Goal: Transaction & Acquisition: Purchase product/service

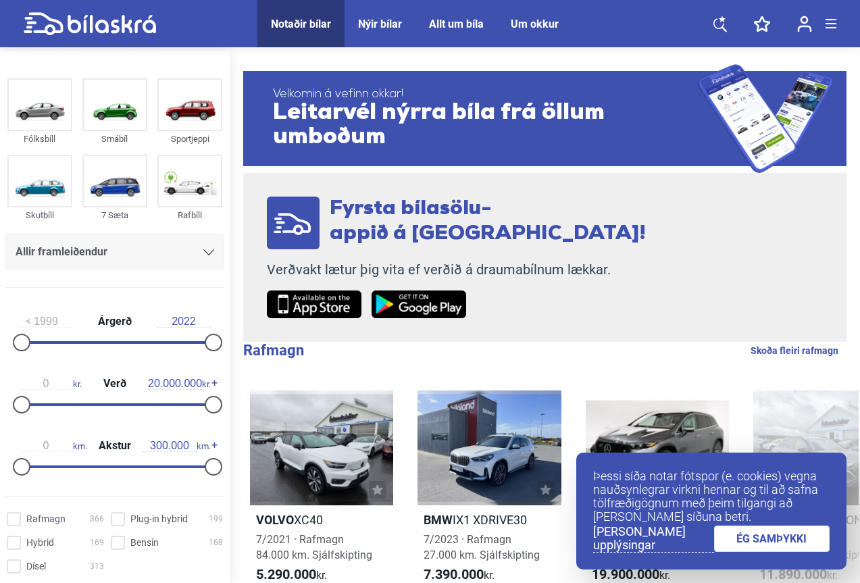
click at [194, 119] on img at bounding box center [190, 105] width 62 height 50
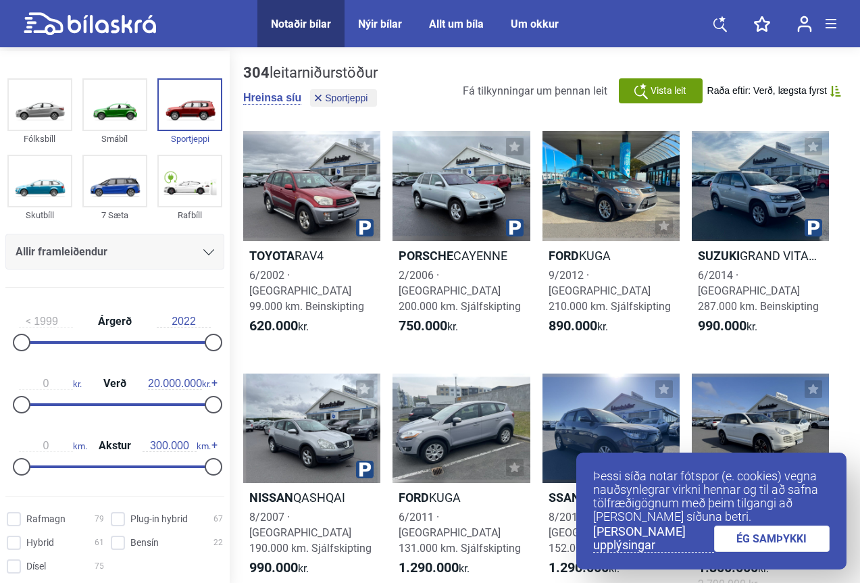
click at [776, 541] on link "ÉG SAMÞYKKI" at bounding box center [772, 539] width 116 height 26
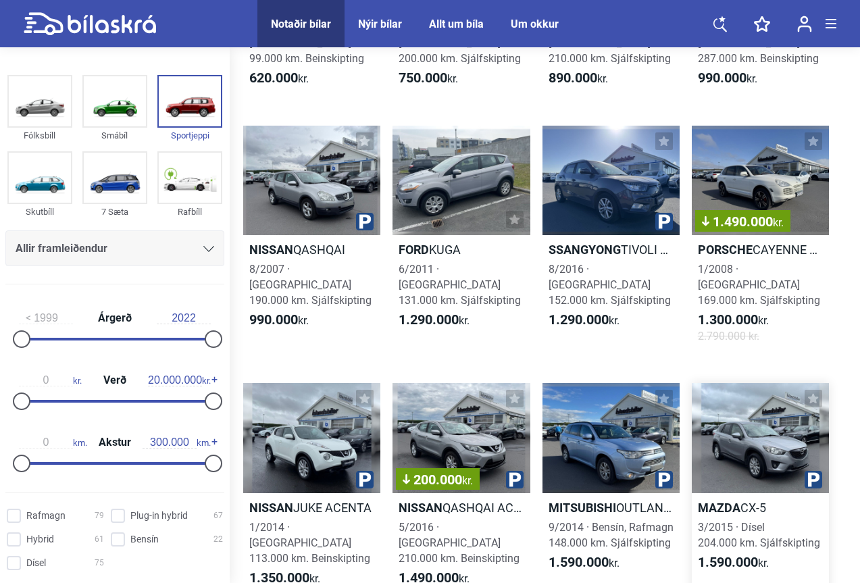
scroll to position [338, 0]
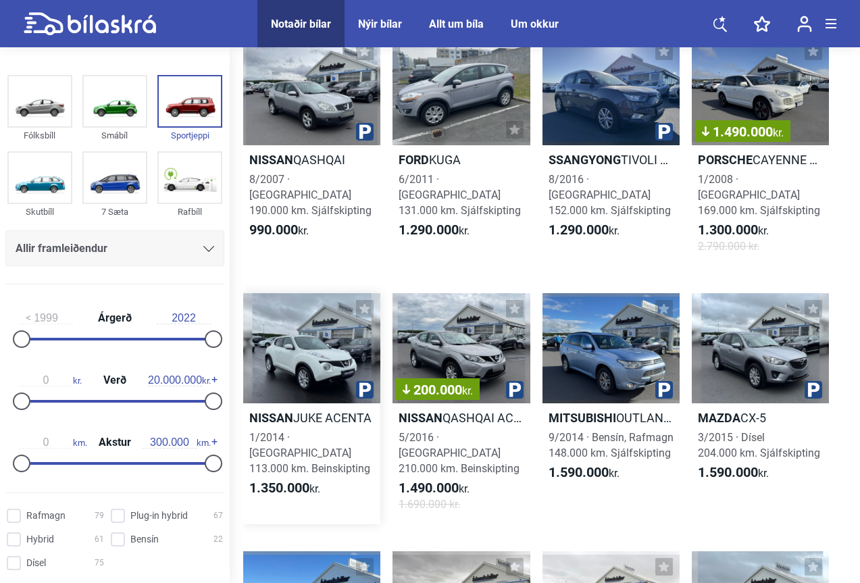
click at [350, 410] on h2 "Nissan JUKE ACENTA" at bounding box center [311, 418] width 137 height 16
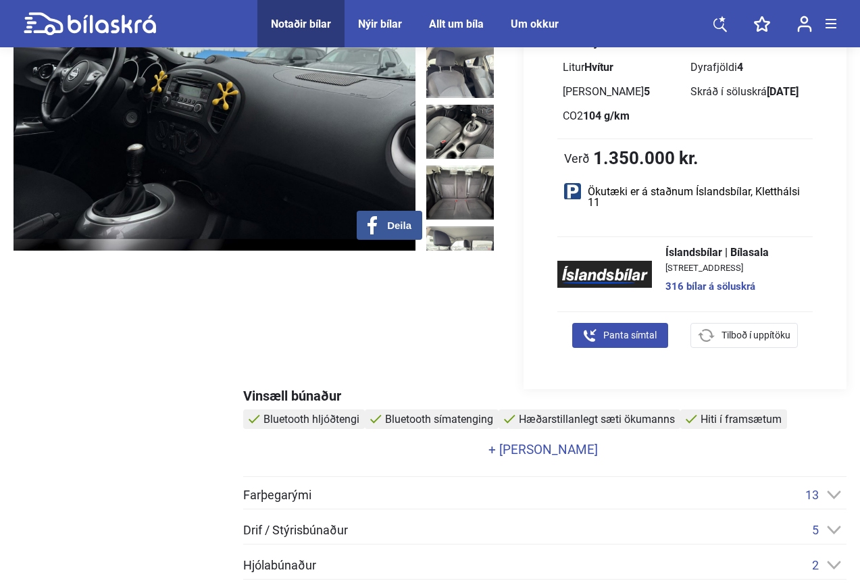
scroll to position [406, 0]
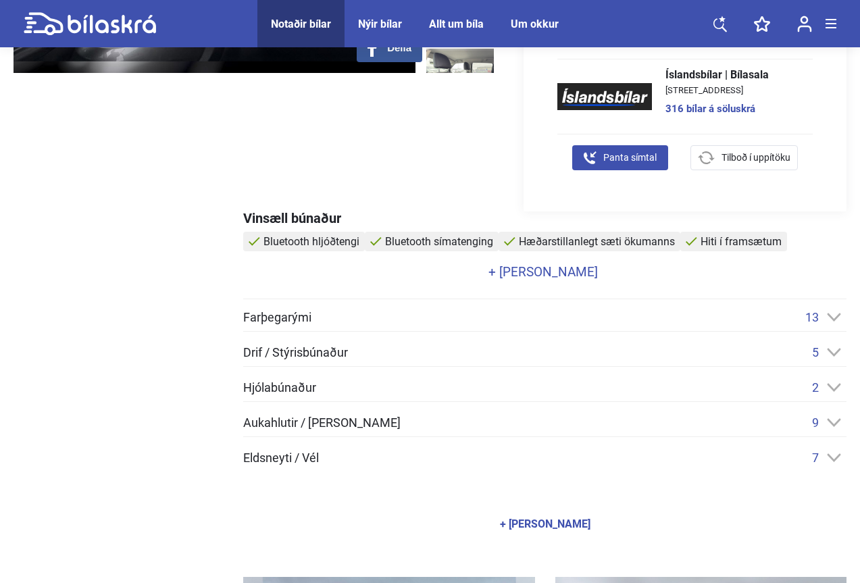
click at [525, 273] on link "+ [PERSON_NAME]" at bounding box center [543, 272] width 600 height 13
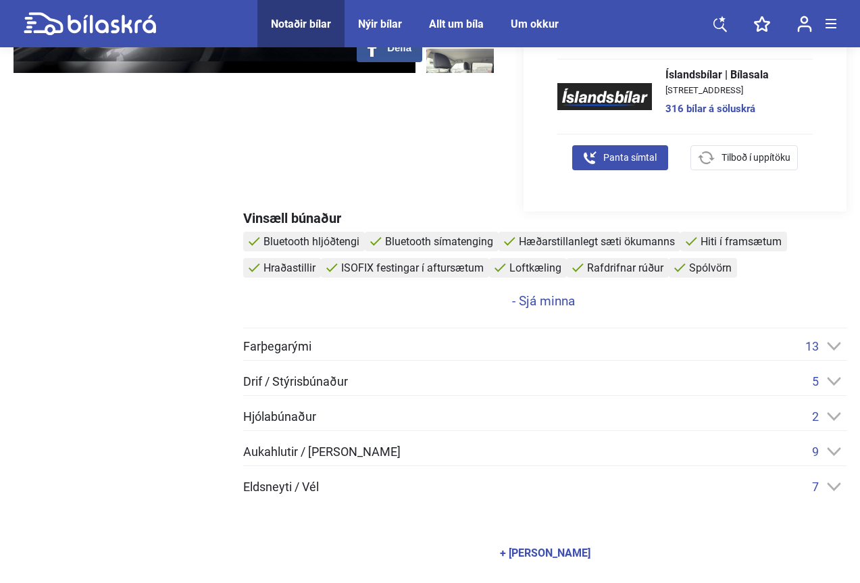
click at [387, 479] on div "Farþegarými 13 Aðgerðahnappar í stýri Bluetooth hljóðtengi Bluetooth símatengin…" at bounding box center [545, 416] width 604 height 155
click at [387, 489] on div "Eldsneyti / Vél 7" at bounding box center [545, 487] width 604 height 14
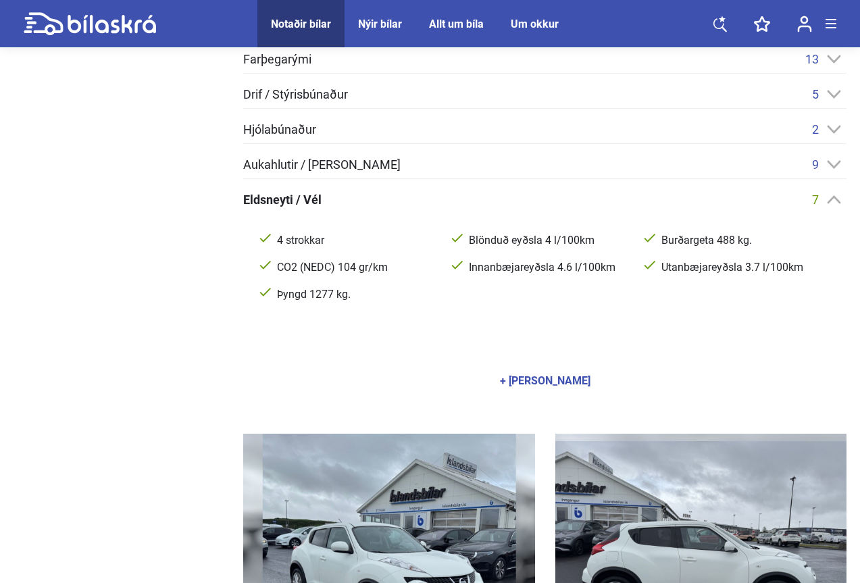
scroll to position [608, 0]
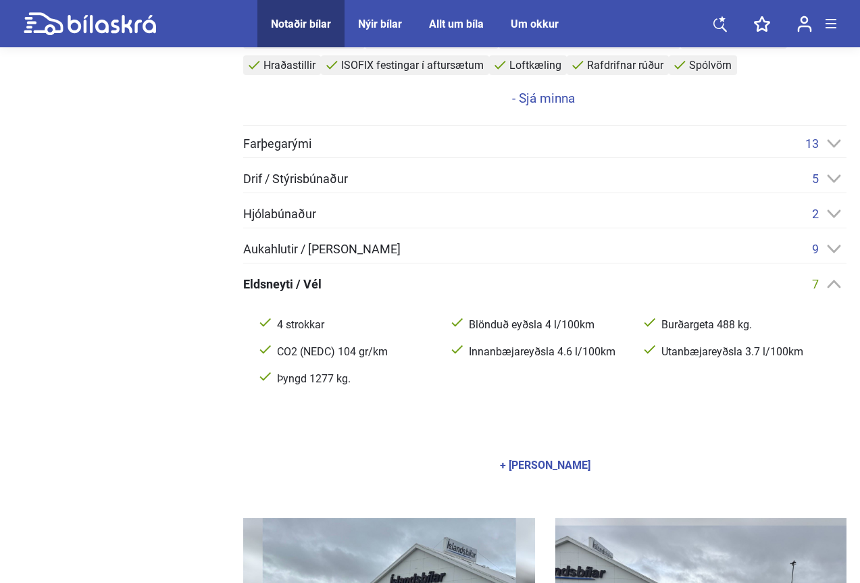
click at [374, 219] on div "Hjólabúnaður 2" at bounding box center [545, 214] width 604 height 14
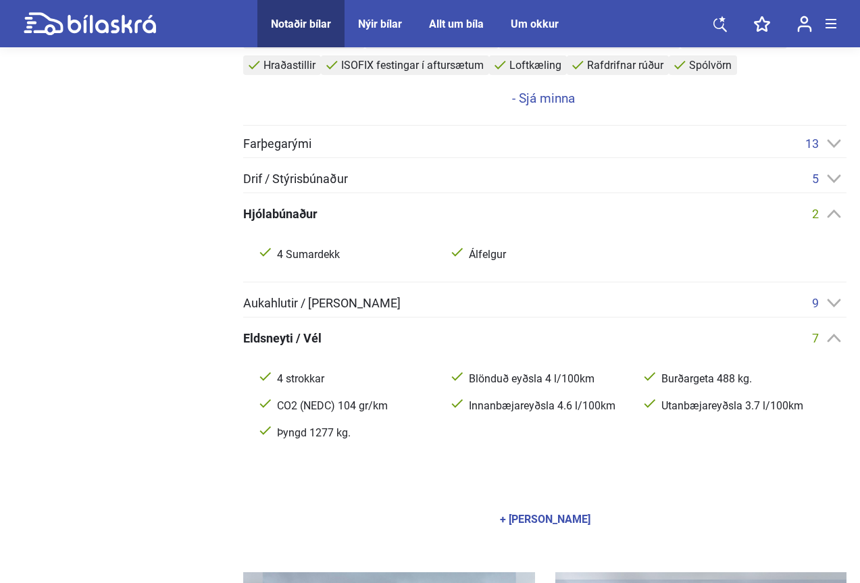
click at [379, 304] on span "Aukahlutir / [PERSON_NAME]" at bounding box center [321, 303] width 157 height 12
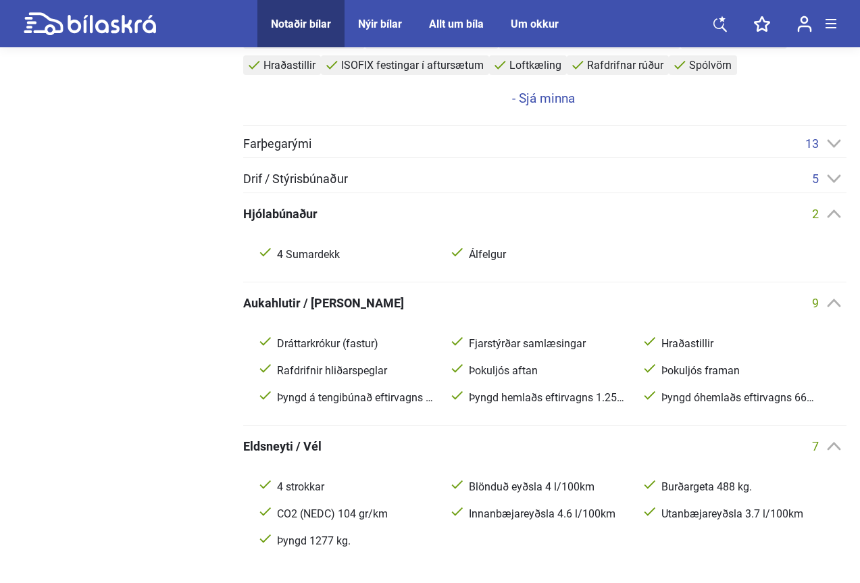
click at [351, 172] on div "Drif / Stýrisbúnaður 5" at bounding box center [545, 179] width 604 height 14
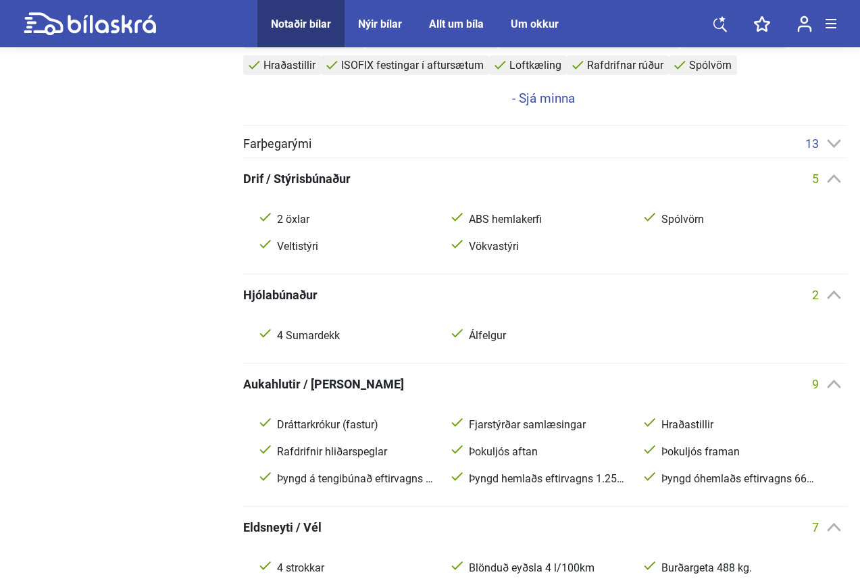
click at [600, 136] on div "Vinsæll búnaður Bluetooth hljóðtengi Bluetooth símatenging Hæðarstillanlegt sæt…" at bounding box center [545, 368] width 604 height 719
click at [599, 149] on div "Farþegarými 13" at bounding box center [545, 144] width 604 height 14
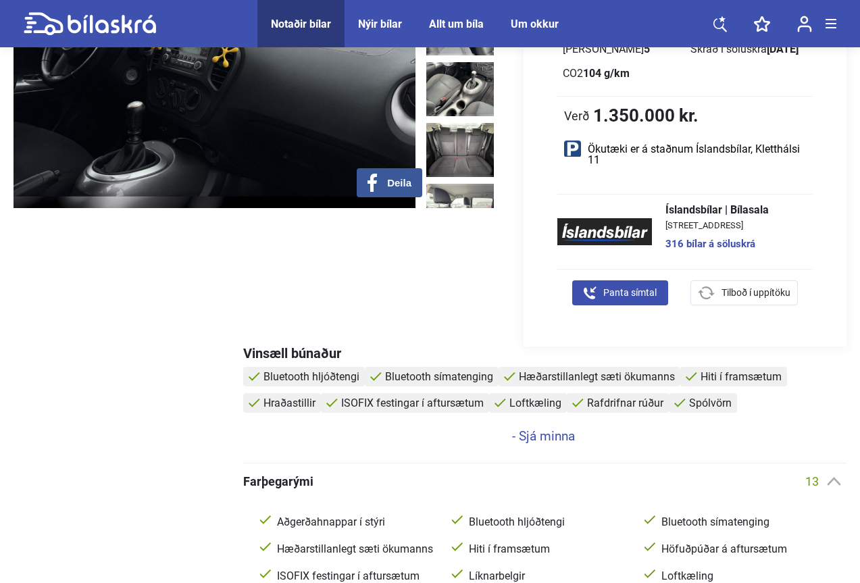
scroll to position [0, 0]
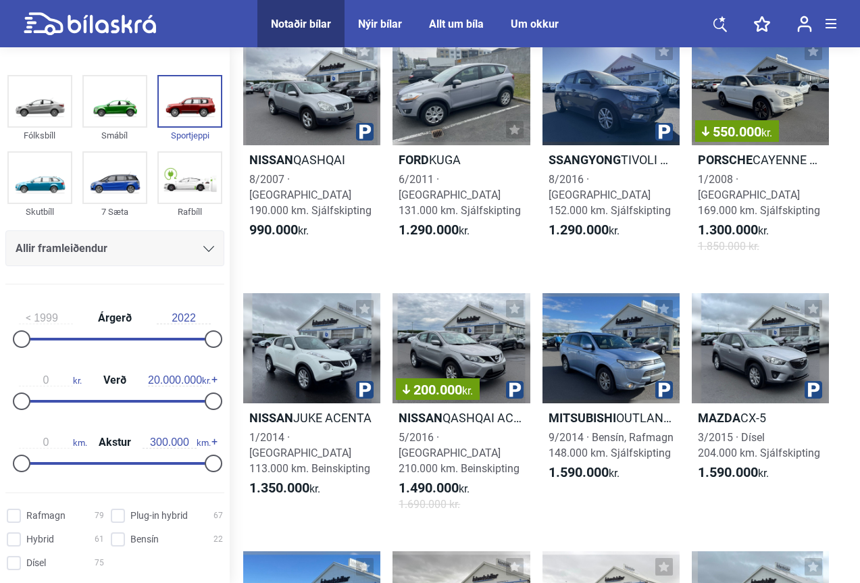
scroll to position [203, 0]
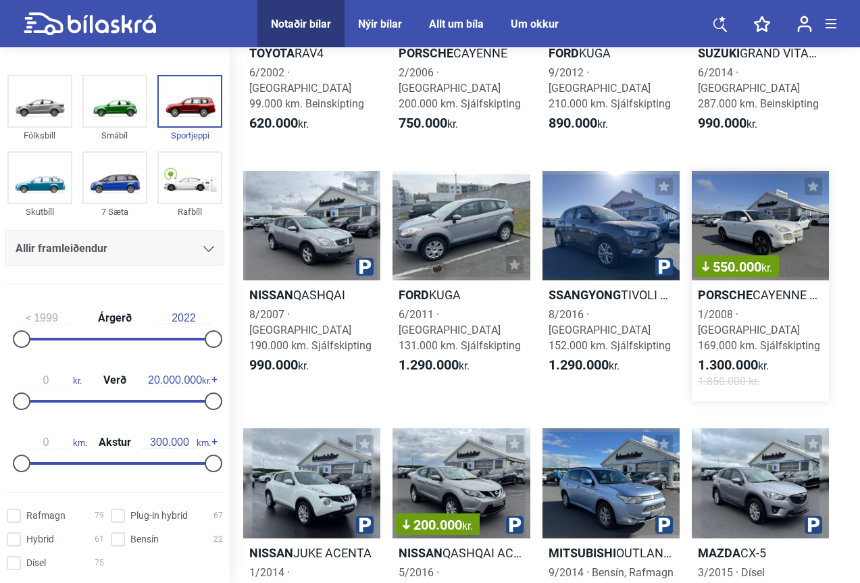
click at [791, 208] on div "550.000 kr." at bounding box center [760, 226] width 137 height 110
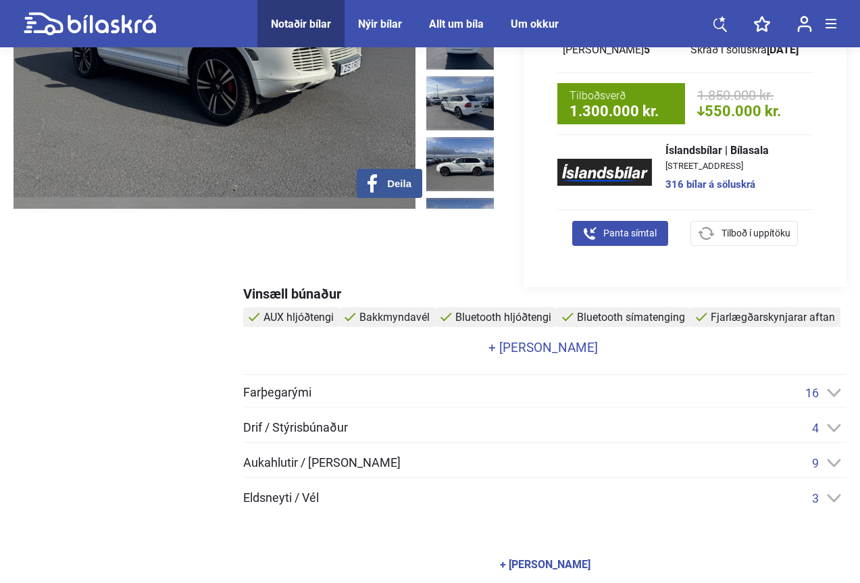
scroll to position [338, 0]
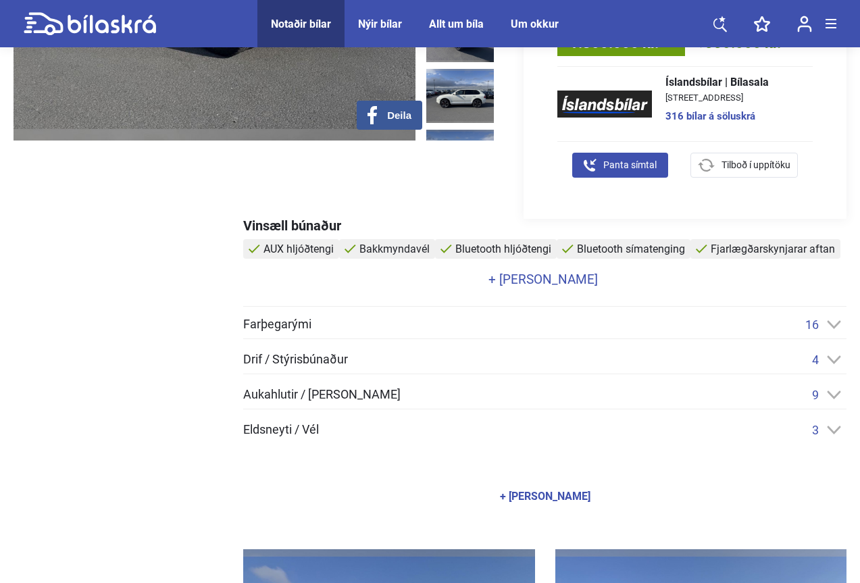
click at [393, 428] on div "Eldsneyti / Vél 3" at bounding box center [545, 430] width 604 height 14
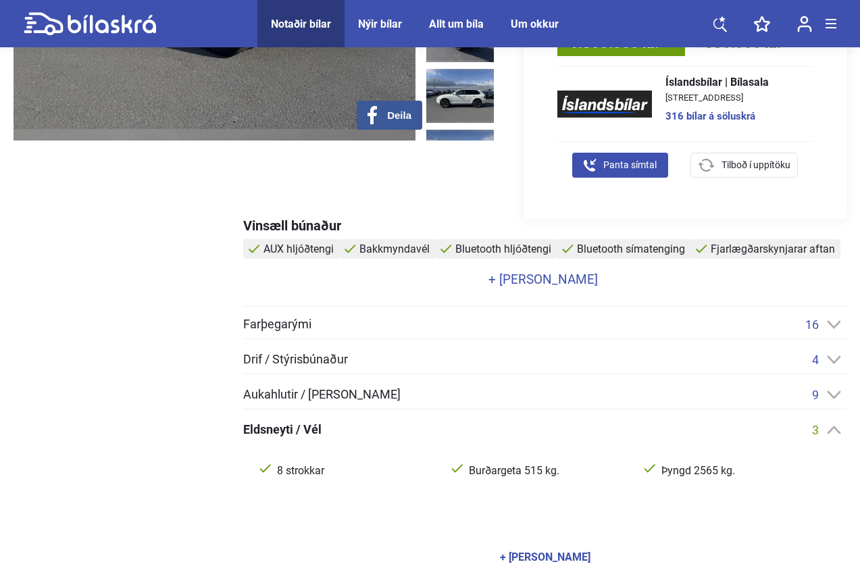
click at [422, 420] on div "Farþegarými 16 AUX hljóðtengi Bluetooth hljóðtengi Bluetooth símatenging Hæðars…" at bounding box center [545, 408] width 604 height 180
click at [422, 422] on div "Farþegarými 16 AUX hljóðtengi Bluetooth hljóðtengi Bluetooth símatenging Hæðars…" at bounding box center [545, 408] width 604 height 180
click at [416, 439] on div "Eldsneyti / Vél 3 8 strokkar Burðargeta 515 kg. Þyngd 2565 kg." at bounding box center [545, 460] width 604 height 75
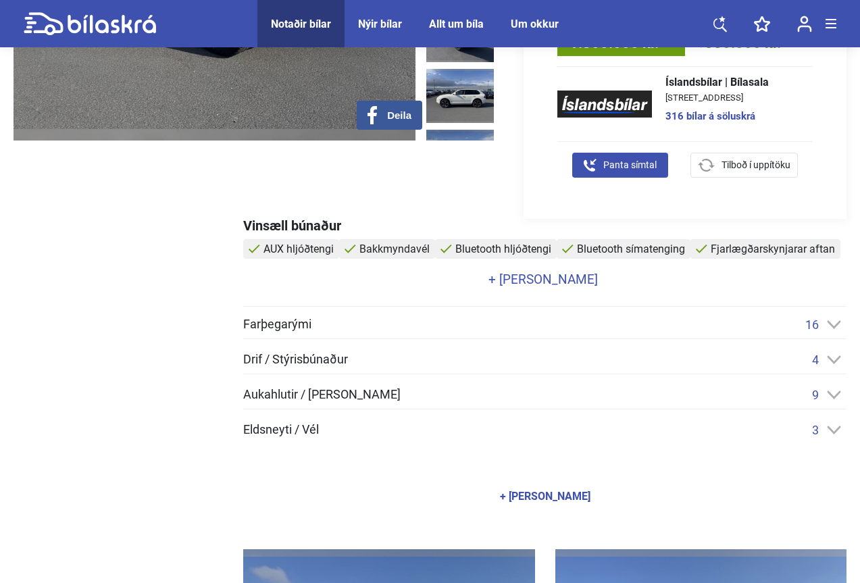
scroll to position [0, 0]
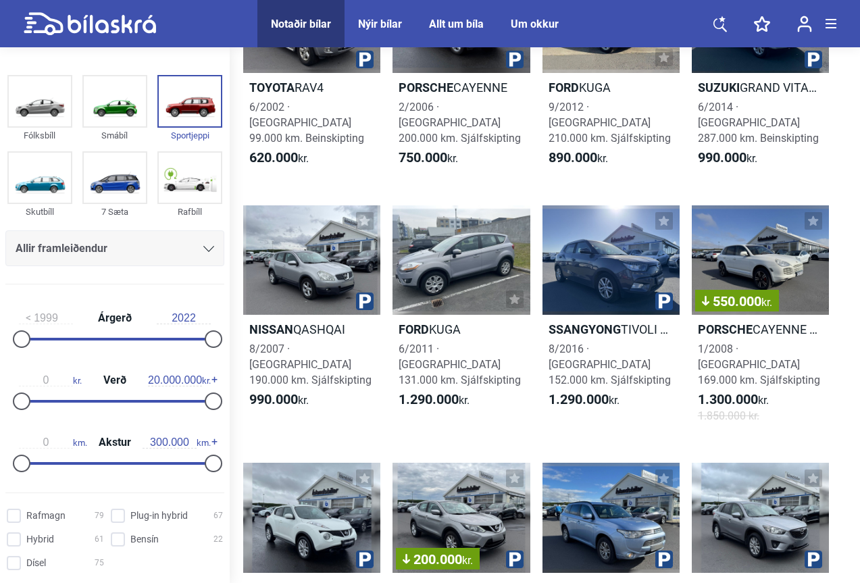
scroll to position [203, 0]
